Goal: Information Seeking & Learning: Learn about a topic

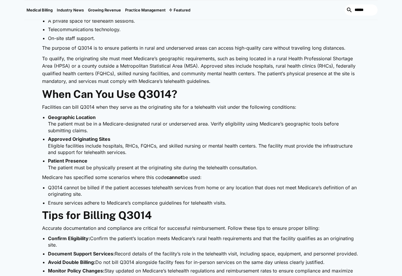
scroll to position [383, 0]
click at [314, 24] on li "A private space for telehealth sessions." at bounding box center [204, 20] width 312 height 6
click at [167, 24] on li "A private space for telehealth sessions." at bounding box center [204, 20] width 312 height 6
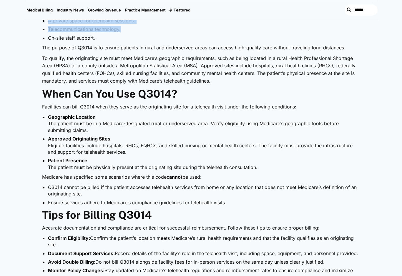
drag, startPoint x: 166, startPoint y: 103, endPoint x: 18, endPoint y: 37, distance: 162.4
click at [18, 37] on div "Medical Billing [DATE] HCPCS Q3014: How to Bill for Telehealth Originating Site…" at bounding box center [201, 102] width 402 height 853
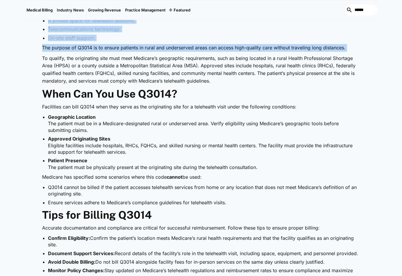
drag, startPoint x: 18, startPoint y: 37, endPoint x: 192, endPoint y: 143, distance: 203.9
click at [192, 143] on div "Medical Billing [DATE] HCPCS Q3014: How to Bill for Telehealth Originating Site…" at bounding box center [201, 102] width 402 height 853
click at [192, 52] on p "The purpose of Q3014 is to ensure patients in rural and underserved areas can a…" at bounding box center [201, 48] width 318 height 8
drag, startPoint x: 192, startPoint y: 143, endPoint x: 37, endPoint y: 44, distance: 183.6
click at [37, 44] on div "Telehealth is revolutionizing healthcare by increasing accessibility and conven…" at bounding box center [200, 227] width 353 height 580
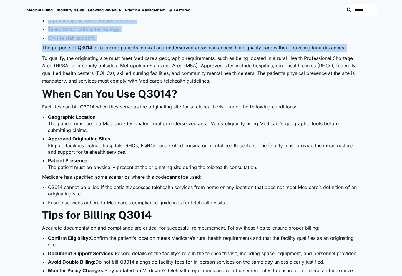
click at [37, 44] on div "Telehealth is revolutionizing healthcare by increasing accessibility and conven…" at bounding box center [200, 227] width 353 height 580
drag, startPoint x: 37, startPoint y: 44, endPoint x: 237, endPoint y: 137, distance: 220.5
click at [237, 137] on div "Telehealth is revolutionizing healthcare by increasing accessibility and conven…" at bounding box center [200, 227] width 353 height 580
click at [237, 52] on p "The purpose of Q3014 is to ensure patients in rural and underserved areas can a…" at bounding box center [201, 48] width 318 height 8
drag, startPoint x: 237, startPoint y: 137, endPoint x: 34, endPoint y: 32, distance: 228.7
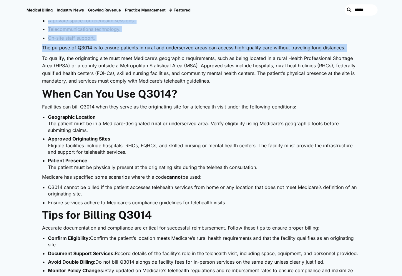
click at [34, 32] on div "Telehealth is revolutionizing healthcare by increasing accessibility and conven…" at bounding box center [200, 227] width 353 height 580
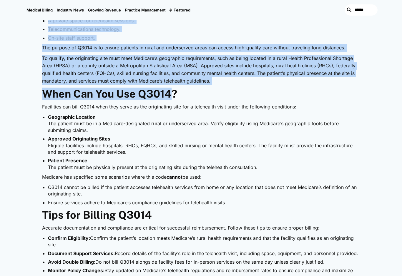
drag, startPoint x: 34, startPoint y: 32, endPoint x: 229, endPoint y: 225, distance: 274.2
click at [229, 225] on div "Telehealth is revolutionizing healthcare by increasing accessibility and conven…" at bounding box center [200, 227] width 353 height 580
drag, startPoint x: 229, startPoint y: 225, endPoint x: 205, endPoint y: 202, distance: 32.7
click at [205, 85] on p "To qualify, the originating site must meet Medicare’s geographic requirements, …" at bounding box center [201, 70] width 318 height 30
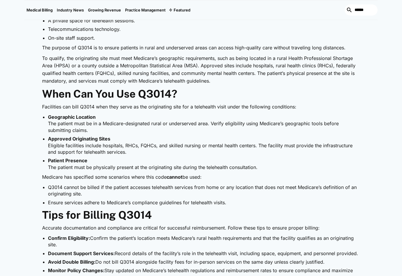
click at [379, 107] on div "Medical Billing [DATE] HCPCS Q3014: How to Bill for Telehealth Originating Site…" at bounding box center [201, 102] width 402 height 853
